Goal: Transaction & Acquisition: Purchase product/service

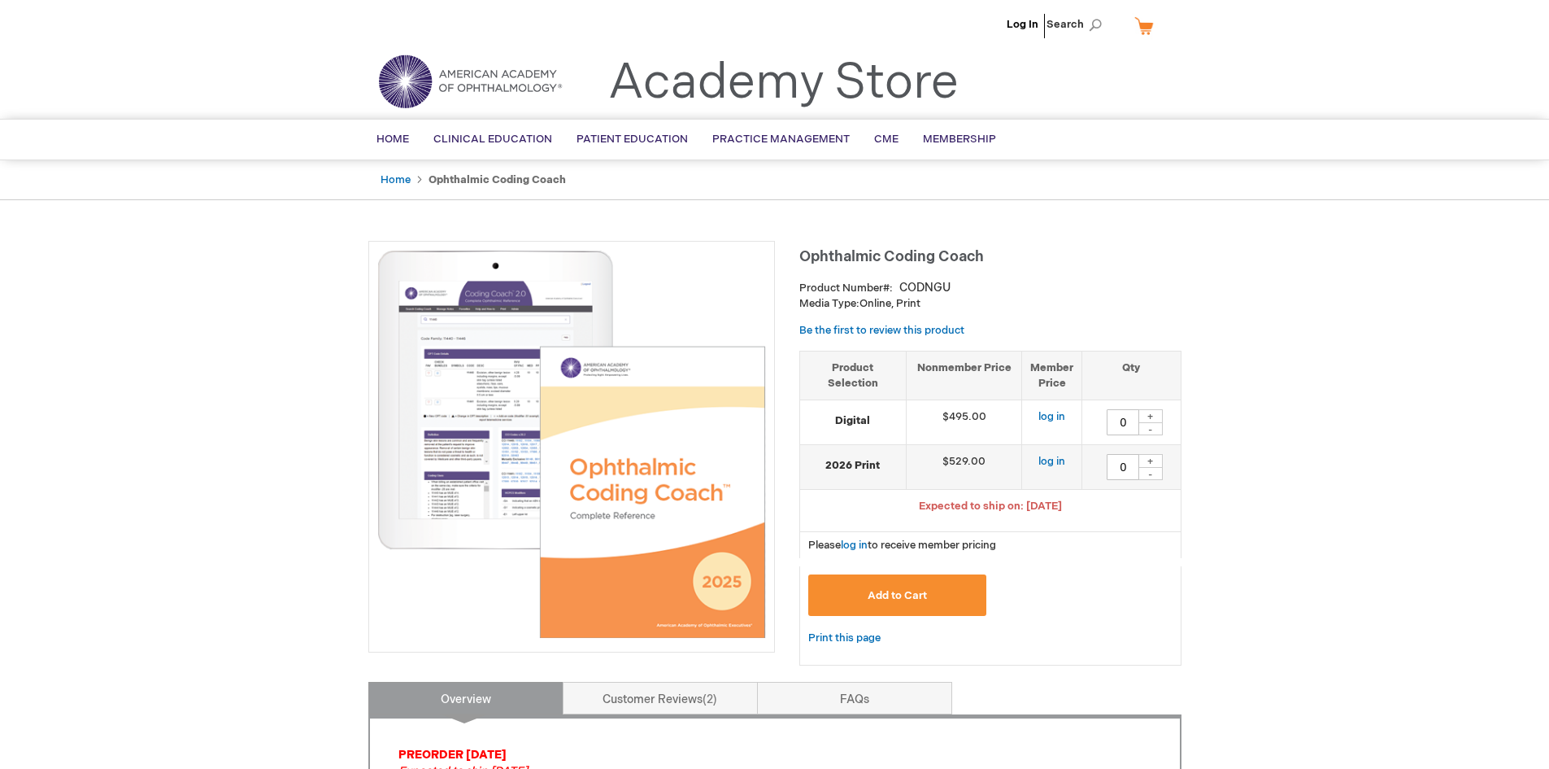
click at [962, 465] on td "$529.00" at bounding box center [964, 467] width 116 height 45
click at [936, 462] on td "$529.00" at bounding box center [964, 467] width 116 height 45
drag, startPoint x: 938, startPoint y: 462, endPoint x: 991, endPoint y: 458, distance: 53.0
click at [991, 458] on td "$529.00" at bounding box center [964, 467] width 116 height 45
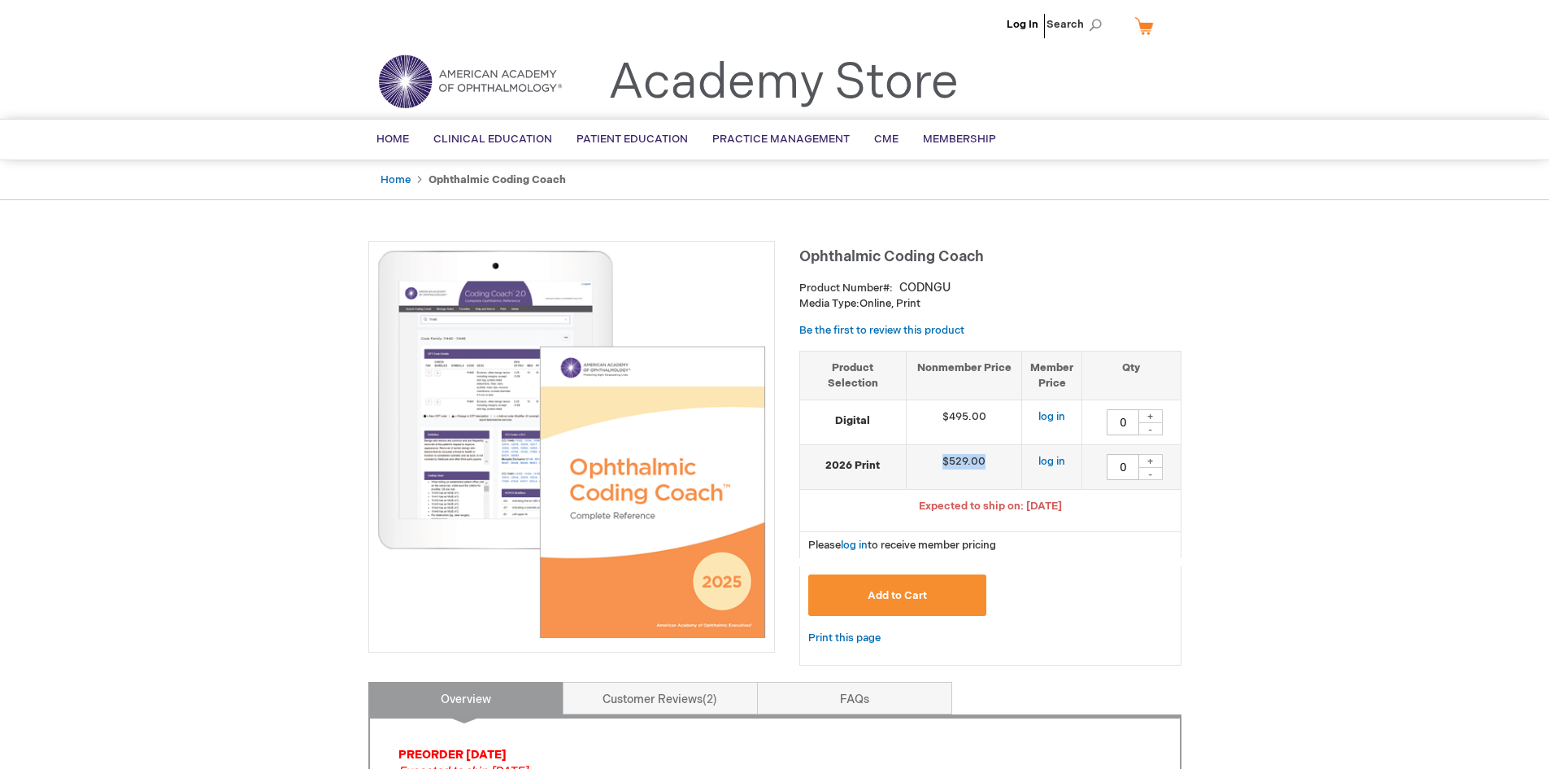
copy td "$529.00"
